Goal: Task Accomplishment & Management: Manage account settings

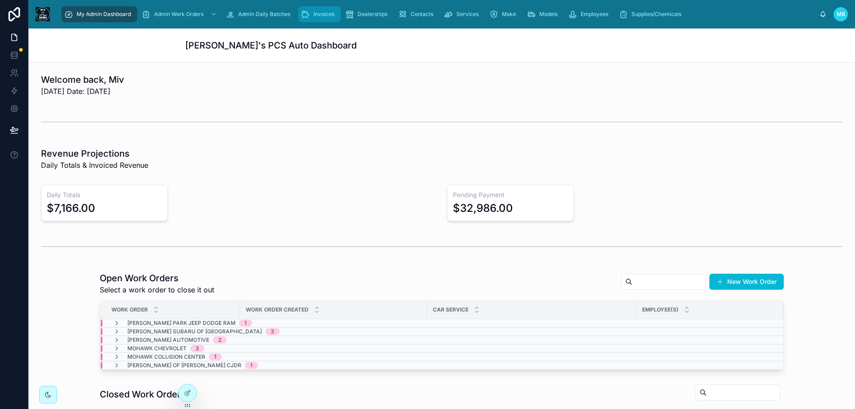
click at [319, 12] on span "Invoices" at bounding box center [324, 14] width 21 height 7
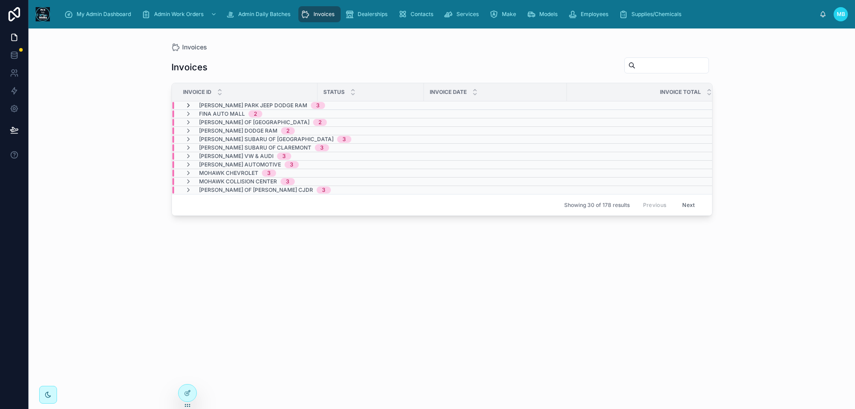
click at [189, 105] on icon at bounding box center [188, 105] width 7 height 7
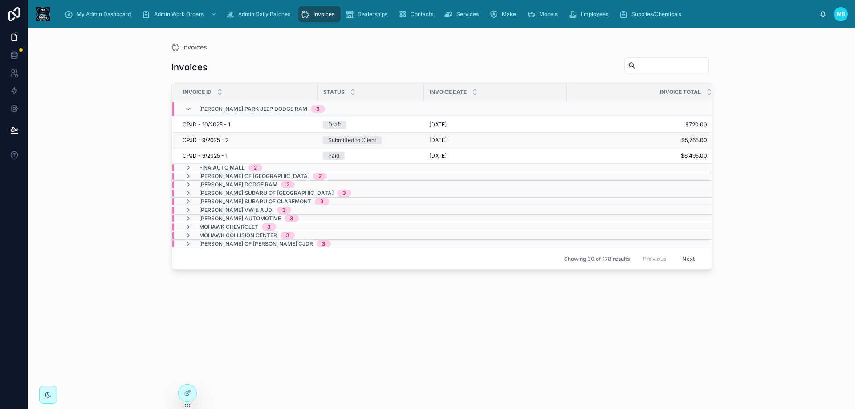
click at [356, 138] on div "Submitted to Client" at bounding box center [352, 140] width 48 height 8
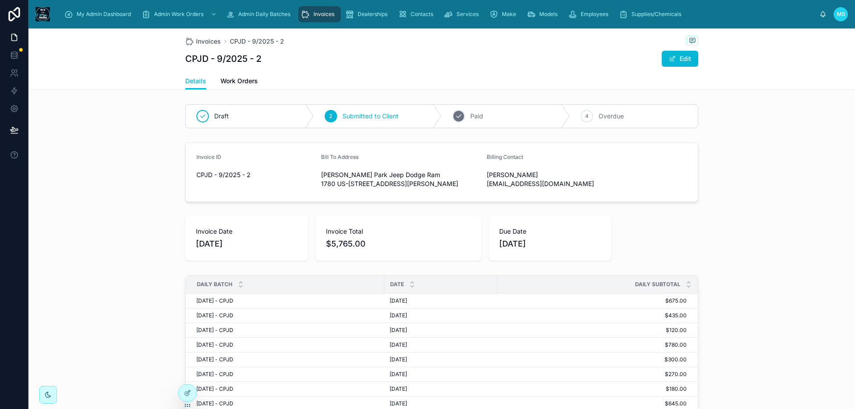
click at [459, 115] on div "3" at bounding box center [459, 116] width 12 height 12
click at [307, 13] on icon "scrollable content" at bounding box center [305, 14] width 9 height 9
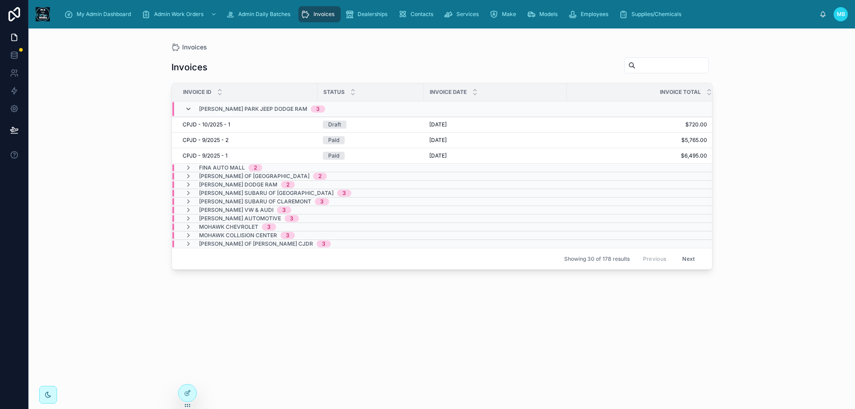
click at [189, 109] on icon at bounding box center [188, 109] width 7 height 7
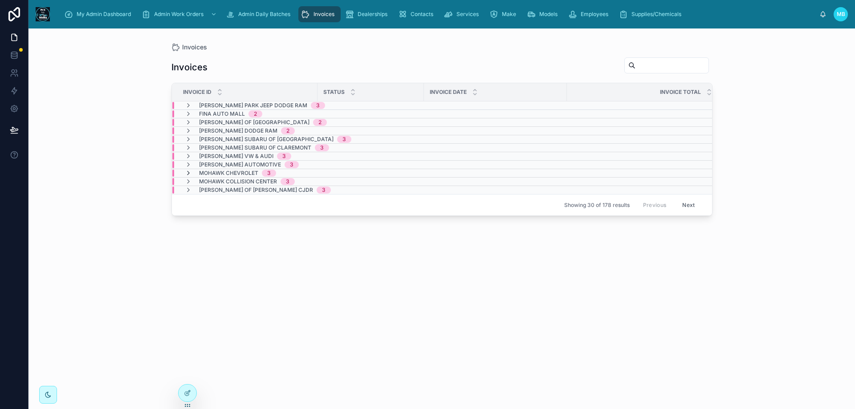
click at [187, 174] on icon at bounding box center [188, 173] width 7 height 7
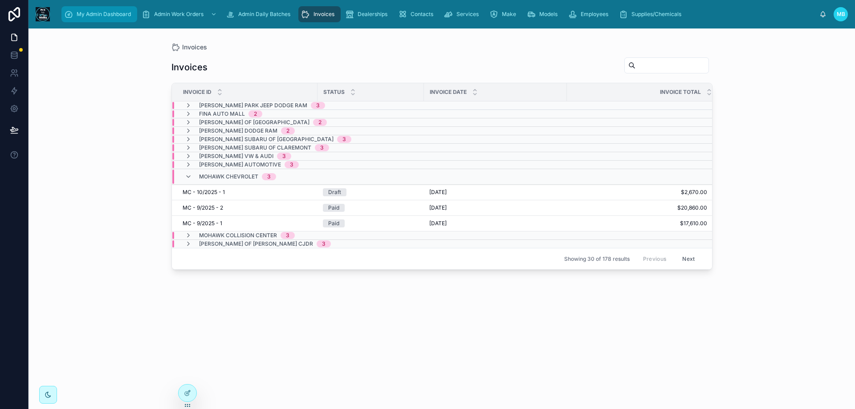
click at [72, 18] on icon "scrollable content" at bounding box center [68, 14] width 9 height 9
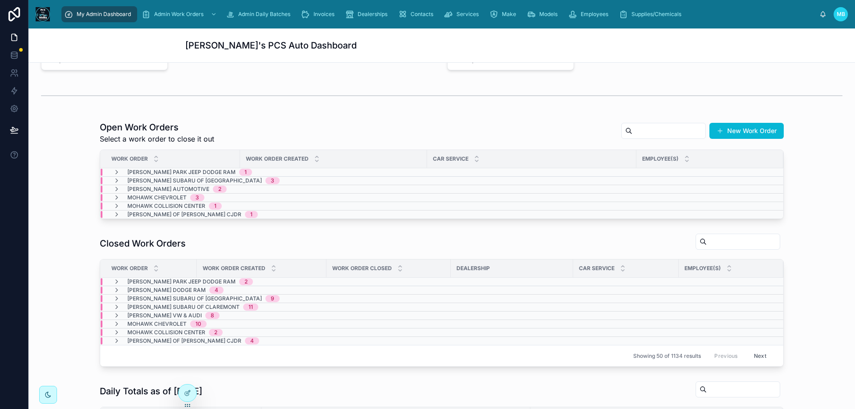
scroll to position [178, 0]
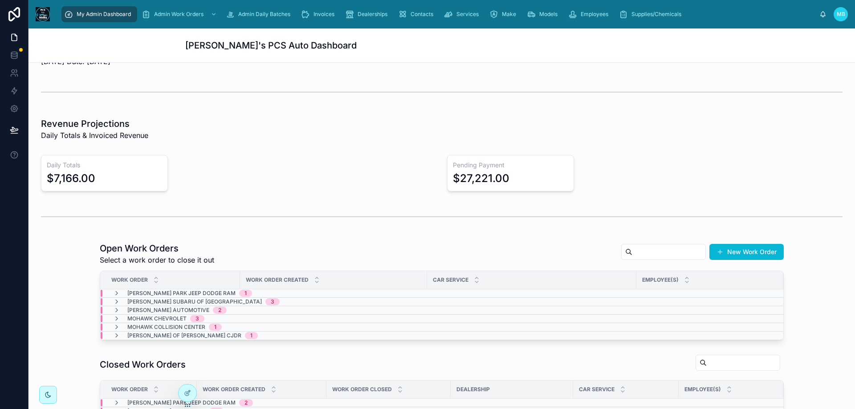
scroll to position [45, 0]
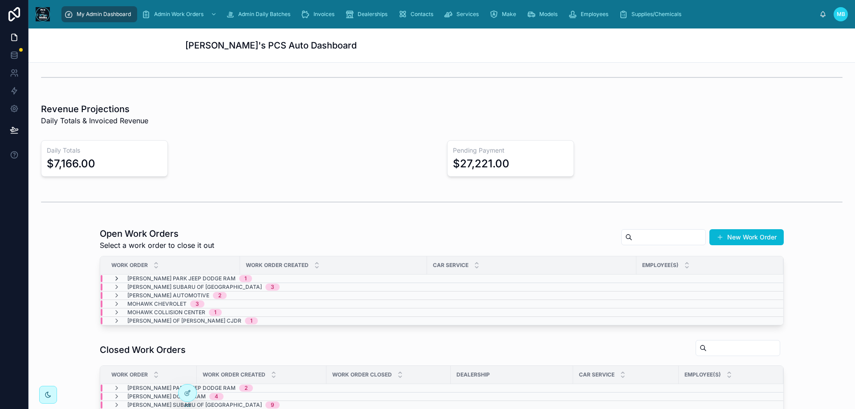
click at [113, 280] on icon at bounding box center [116, 278] width 7 height 7
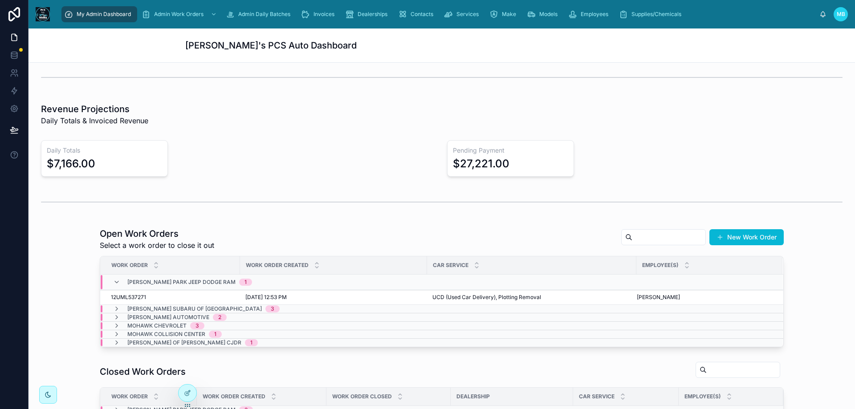
click at [113, 280] on icon at bounding box center [116, 282] width 7 height 7
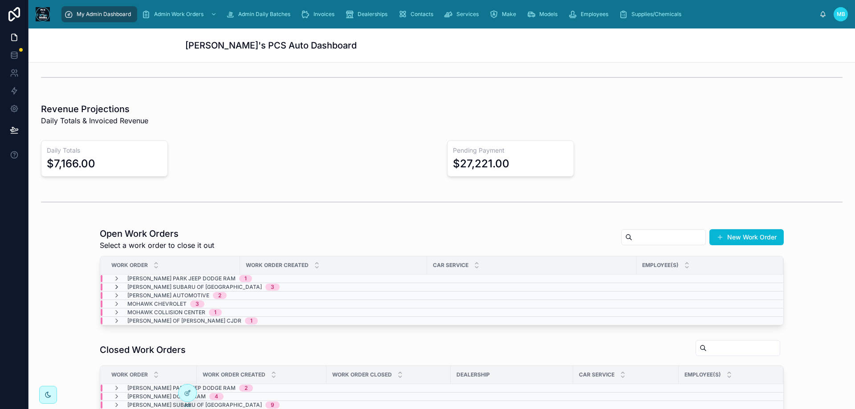
click at [113, 288] on icon at bounding box center [116, 287] width 7 height 7
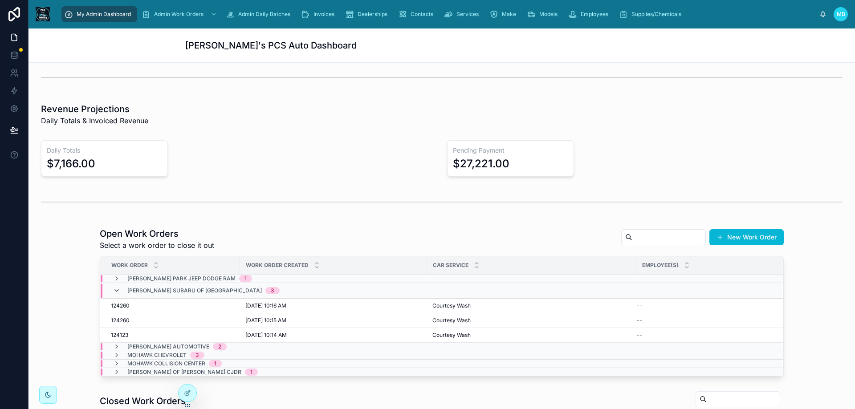
click at [113, 287] on icon at bounding box center [116, 290] width 7 height 7
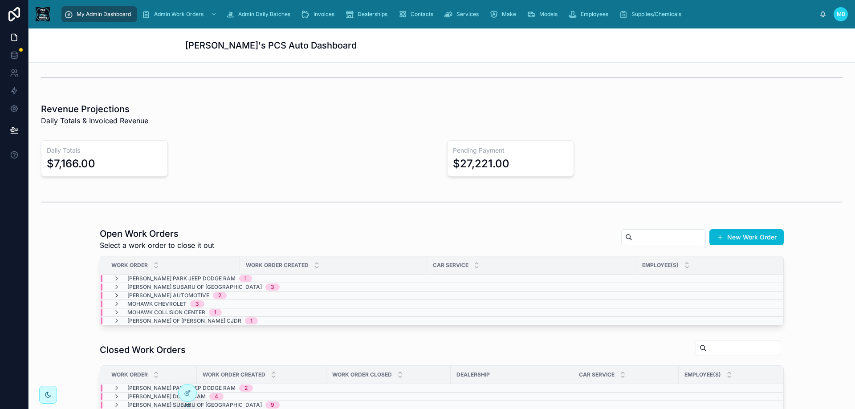
click at [113, 295] on icon at bounding box center [116, 295] width 7 height 7
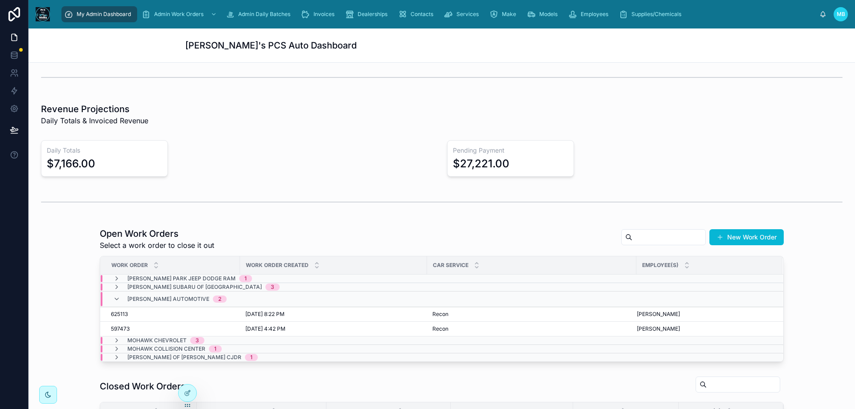
click at [113, 295] on div "Mackey Automotive 2" at bounding box center [170, 299] width 114 height 14
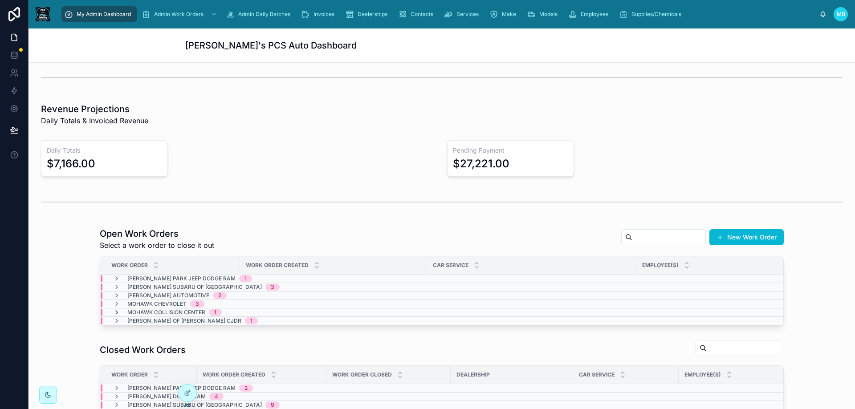
click at [114, 310] on icon at bounding box center [116, 312] width 7 height 7
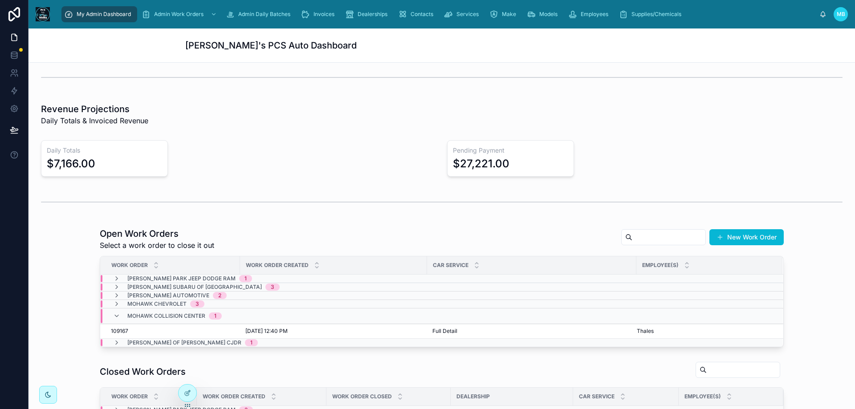
click at [114, 310] on div "Mohawk Collision Center 1" at bounding box center [167, 316] width 109 height 14
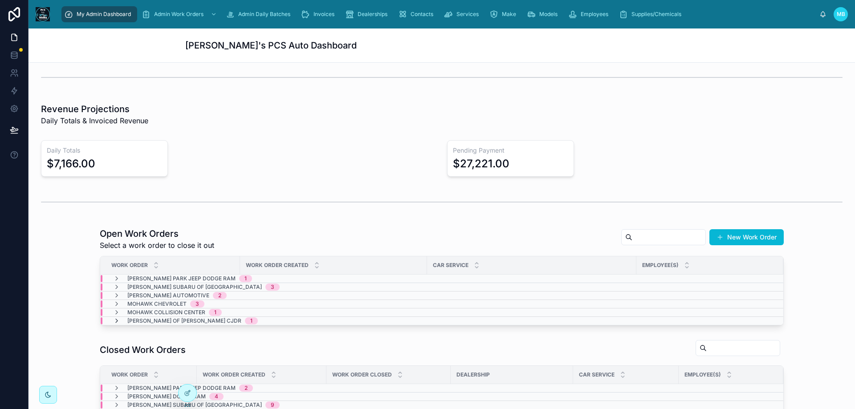
click at [113, 319] on icon at bounding box center [116, 321] width 7 height 7
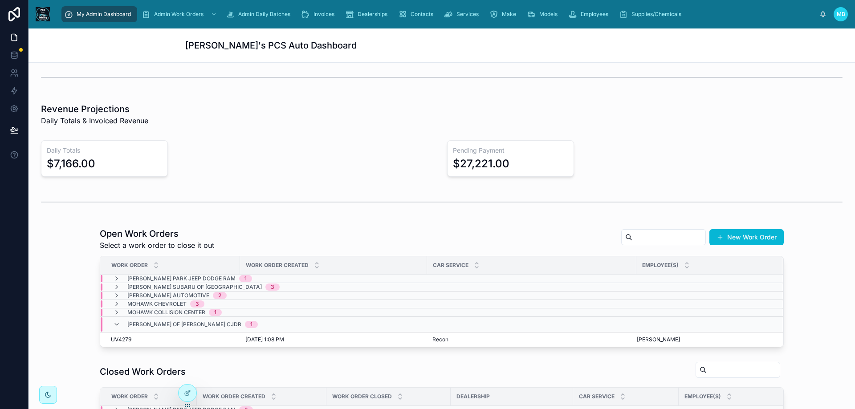
click at [113, 319] on div "Stephens of Bennington CJDR 1" at bounding box center [185, 325] width 145 height 14
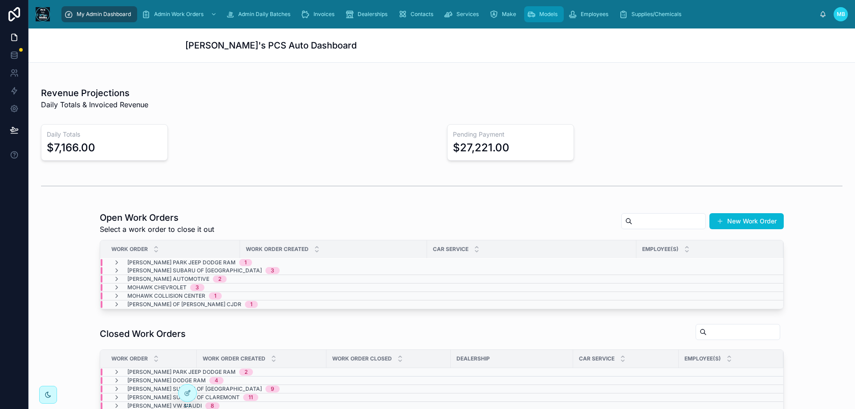
scroll to position [0, 0]
